Goal: Navigation & Orientation: Find specific page/section

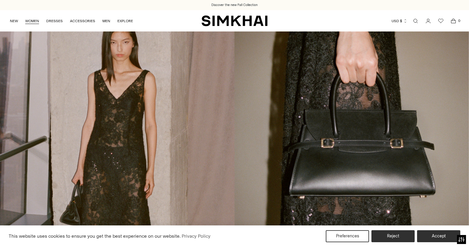
scroll to position [1, 0]
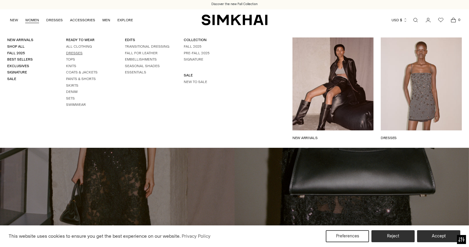
click at [78, 54] on link "Dresses" at bounding box center [74, 53] width 17 height 4
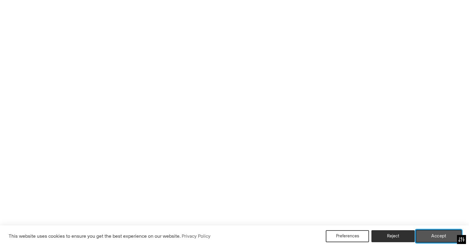
click at [426, 235] on button "Accept" at bounding box center [439, 236] width 46 height 13
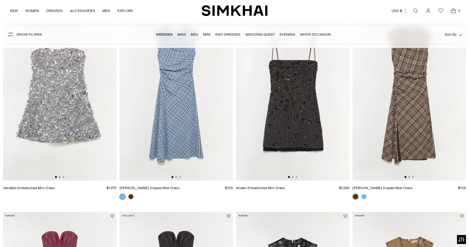
scroll to position [80, 0]
